Goal: Task Accomplishment & Management: Use online tool/utility

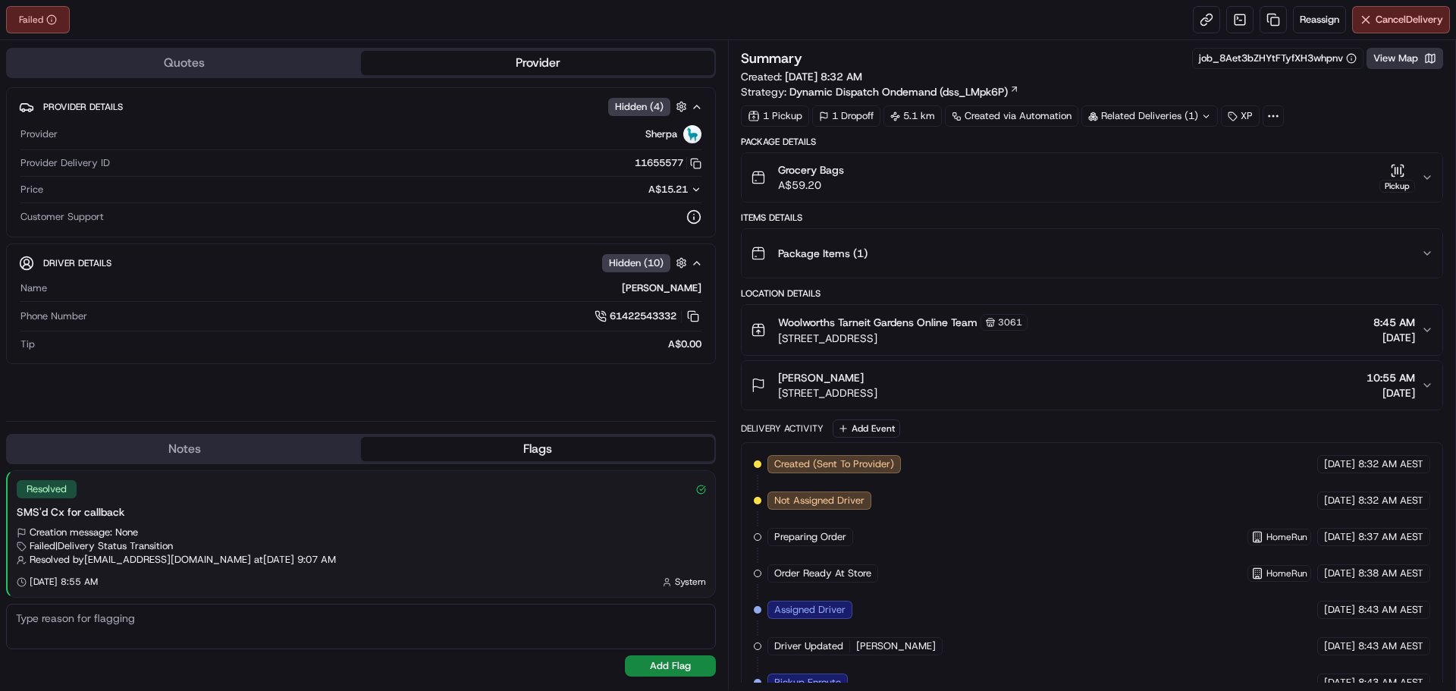
click at [1391, 55] on button "View Map" at bounding box center [1404, 58] width 77 height 21
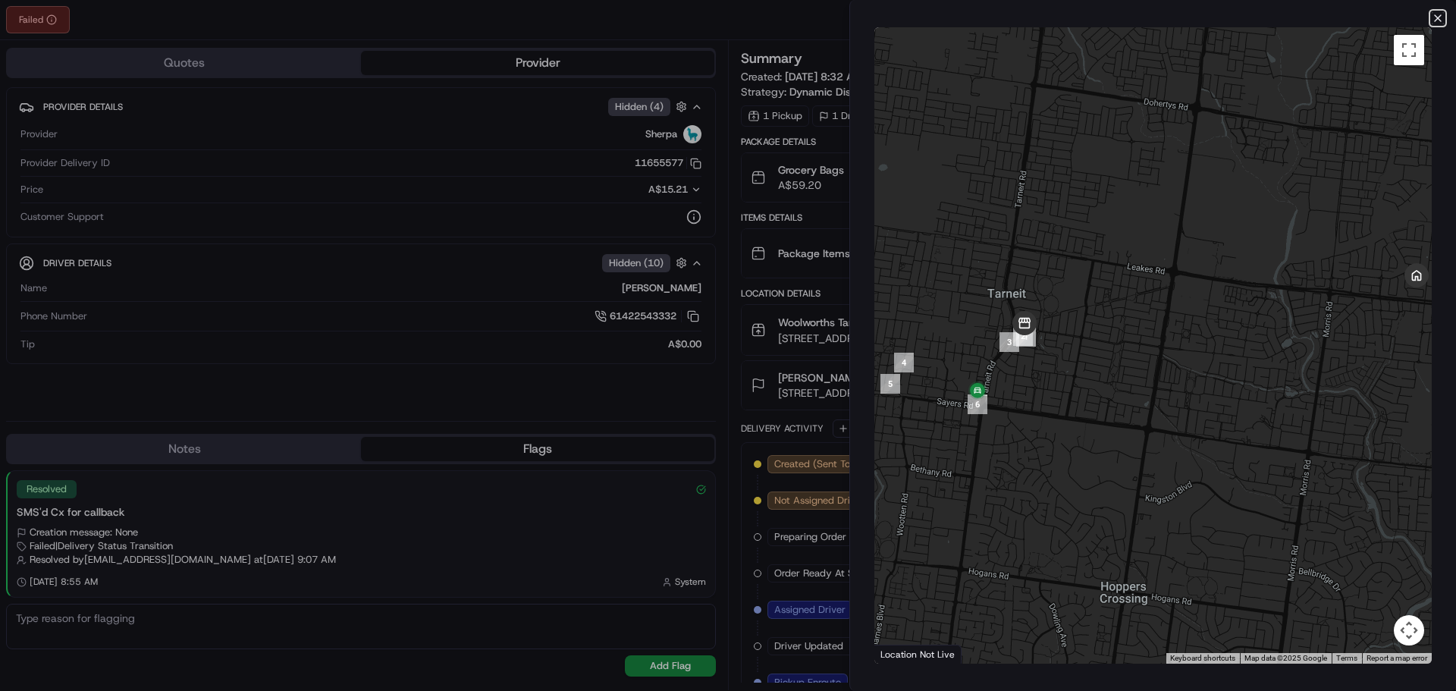
click at [1434, 23] on icon "button" at bounding box center [1438, 18] width 12 height 12
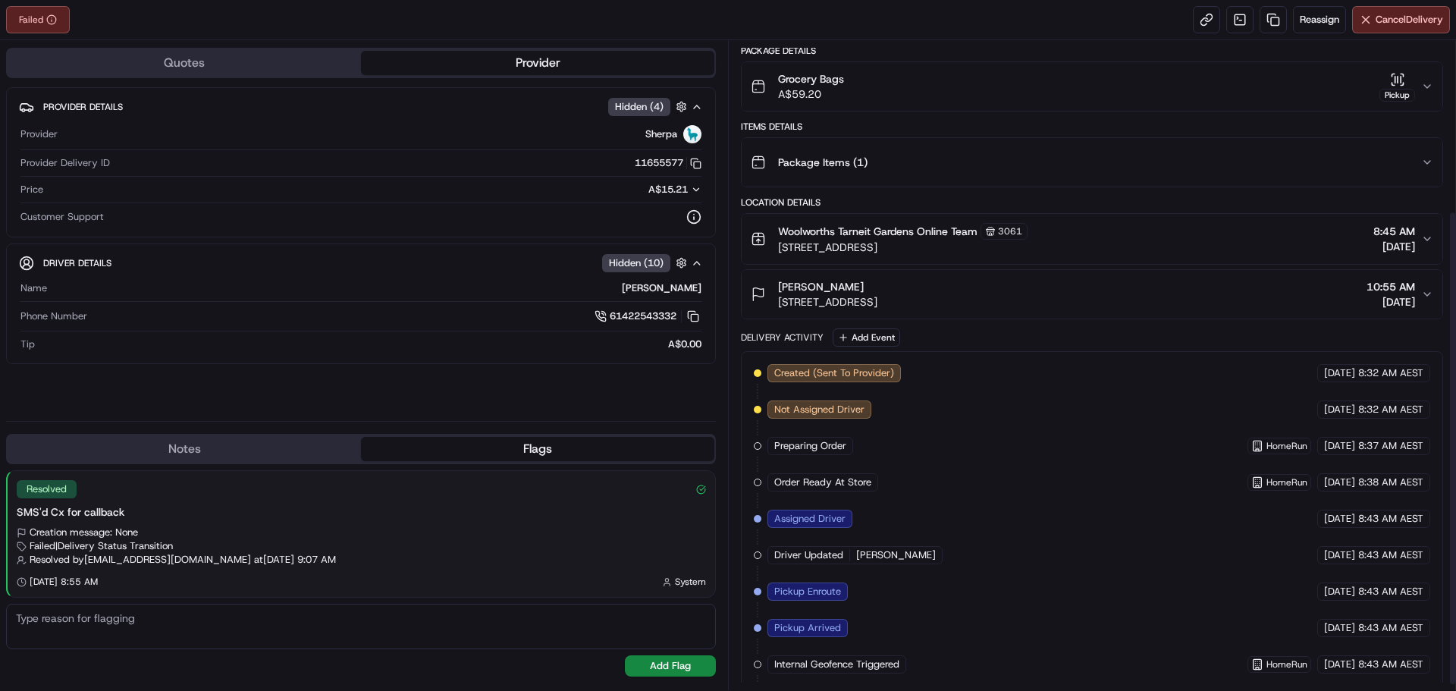
scroll to position [240, 0]
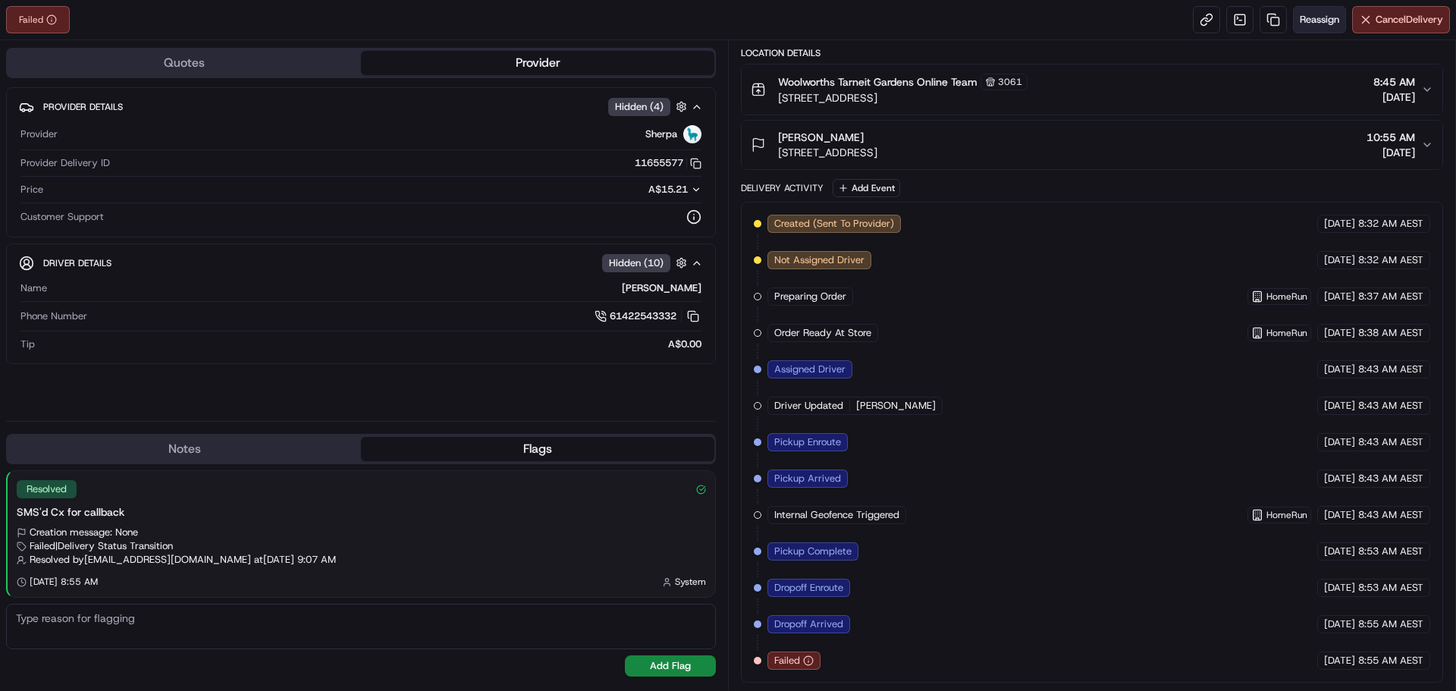
click at [1314, 27] on button "Reassign" at bounding box center [1319, 19] width 53 height 27
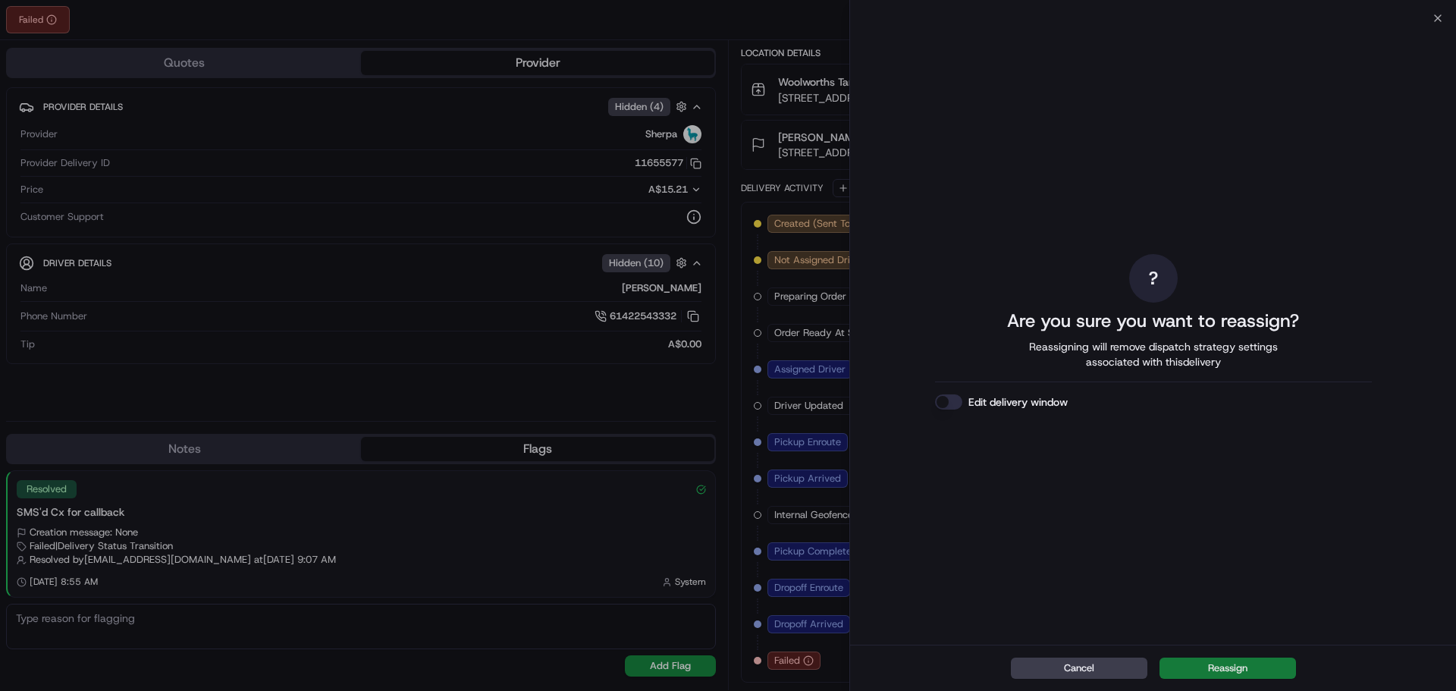
click at [1222, 670] on button "Reassign" at bounding box center [1227, 667] width 136 height 21
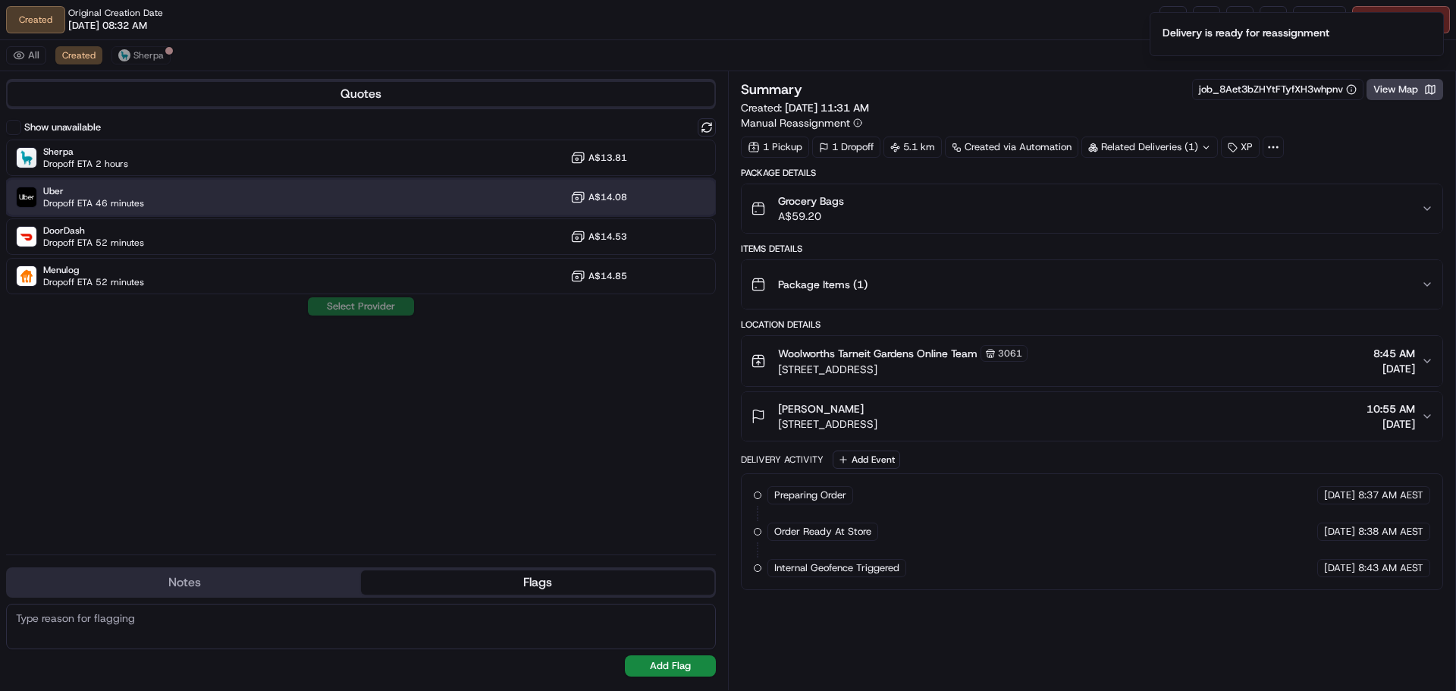
click at [183, 187] on div "Uber Dropoff ETA 46 minutes A$14.08" at bounding box center [361, 197] width 710 height 36
click at [330, 307] on button "Assign Provider" at bounding box center [361, 306] width 108 height 18
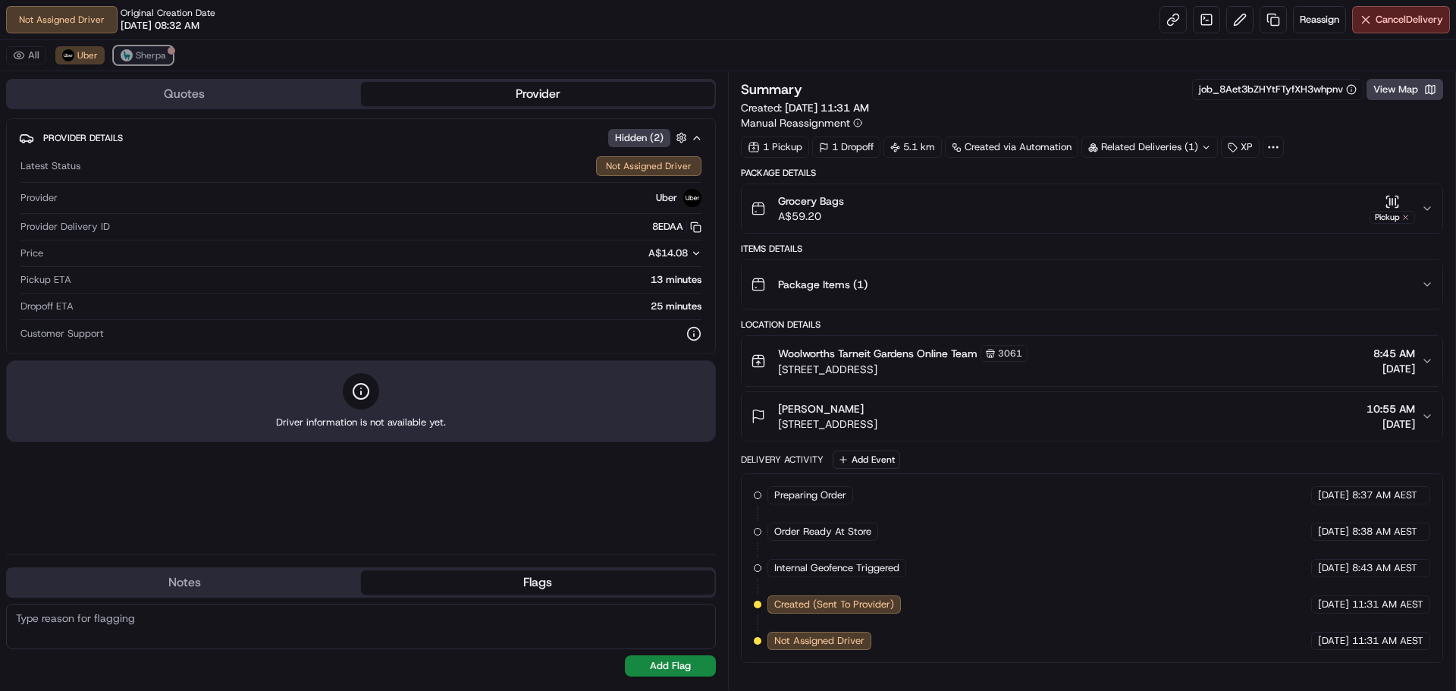
click at [163, 60] on span "Sherpa" at bounding box center [151, 55] width 30 height 12
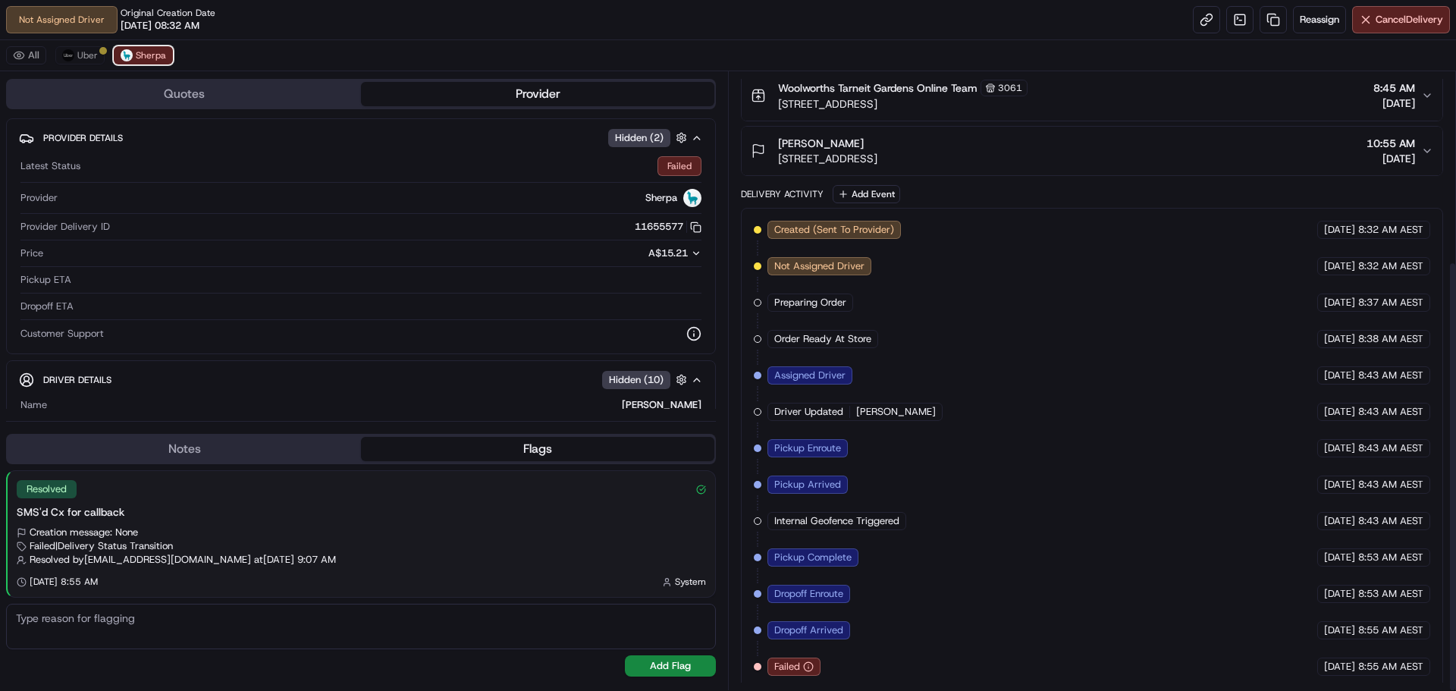
scroll to position [271, 0]
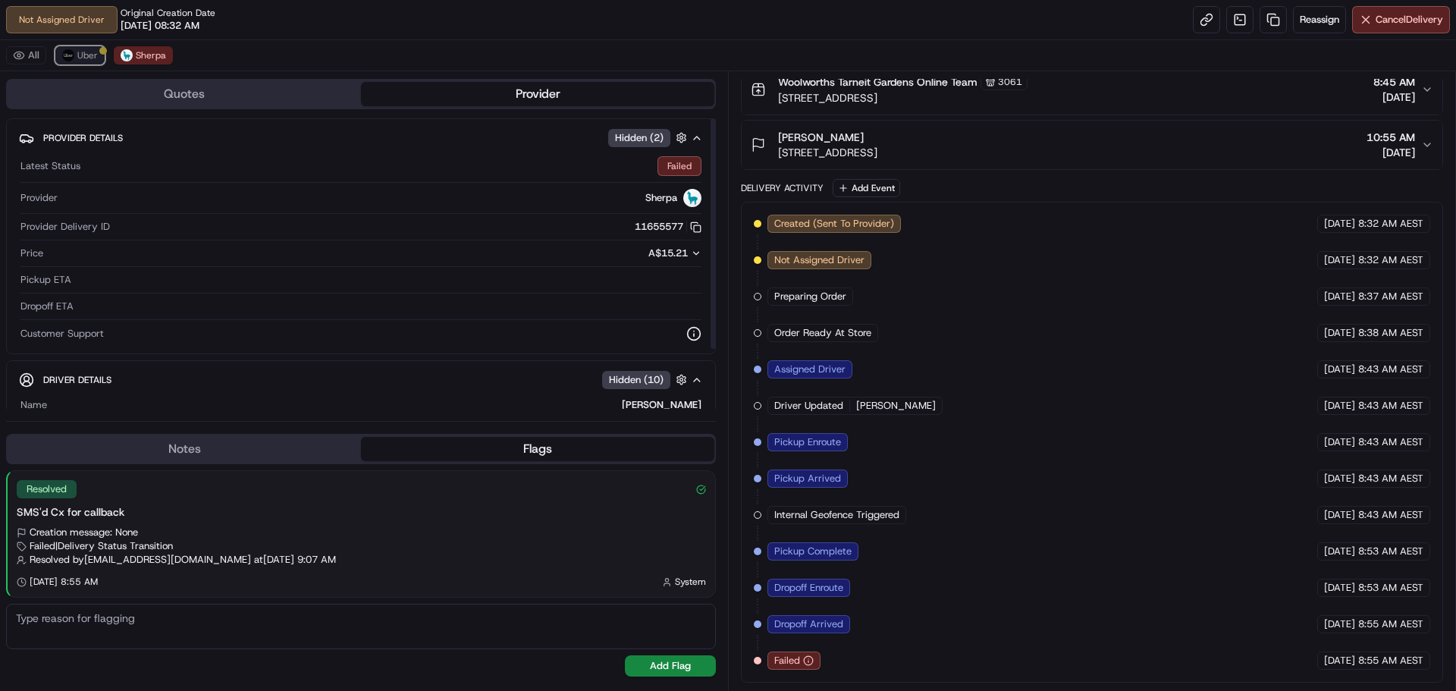
click at [91, 55] on span "Uber" at bounding box center [87, 55] width 20 height 12
